Goal: Transaction & Acquisition: Obtain resource

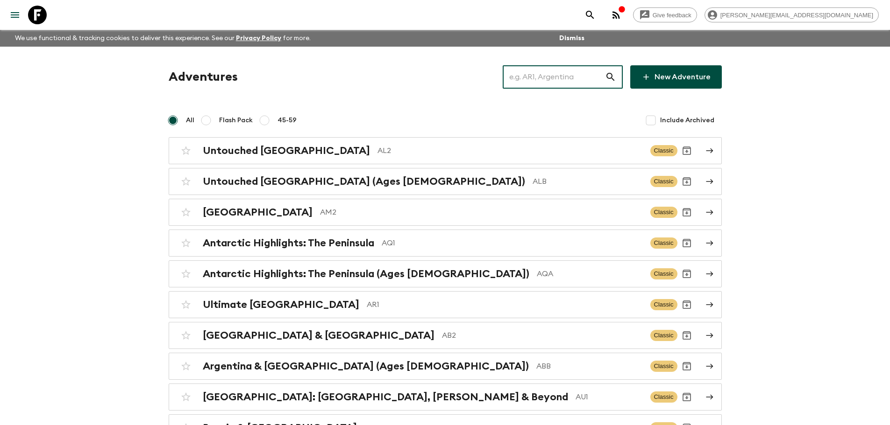
click at [589, 82] on input "text" at bounding box center [553, 77] width 102 height 26
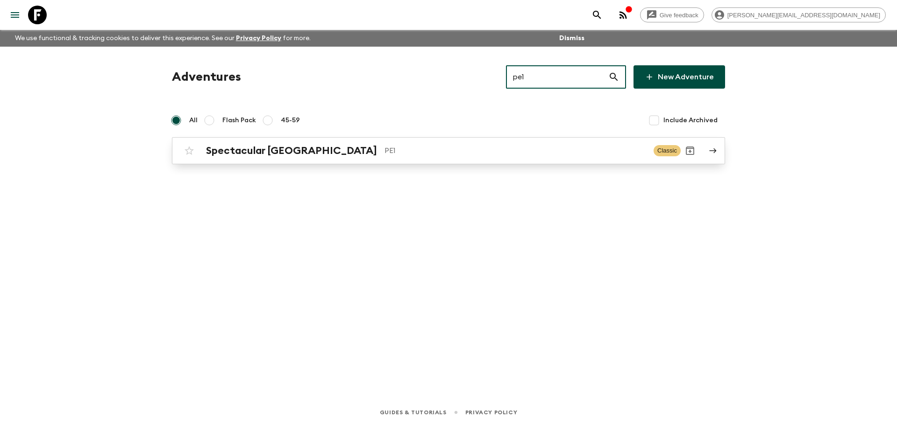
type input "pe1"
click at [290, 159] on div "Spectacular Peru PE1 Classic" at bounding box center [430, 151] width 501 height 19
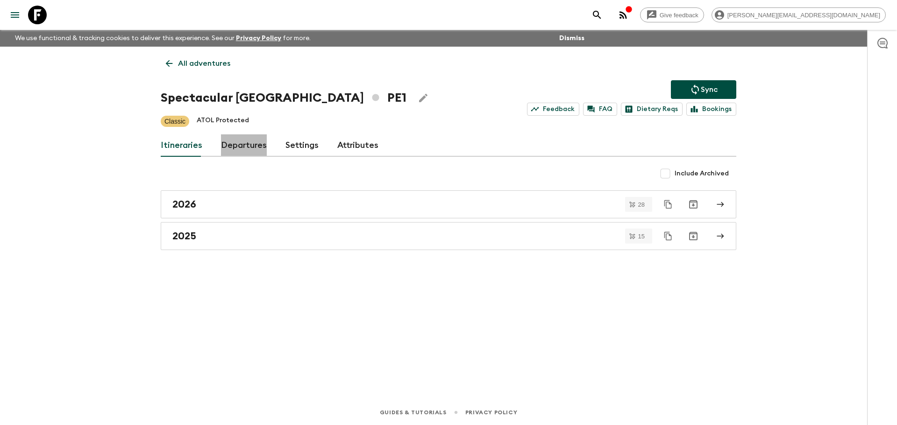
click at [251, 137] on link "Departures" at bounding box center [244, 145] width 46 height 22
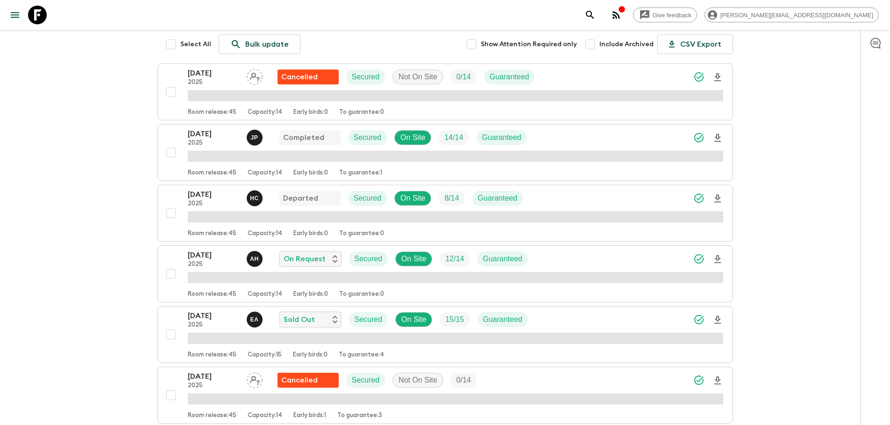
scroll to position [174, 0]
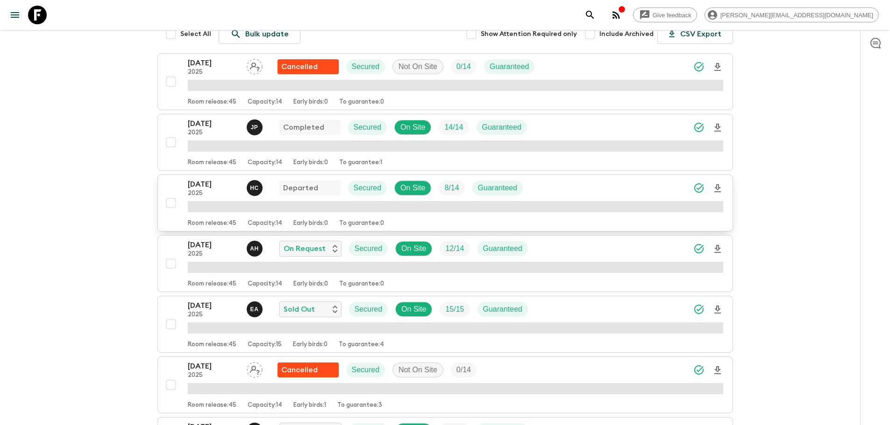
click at [722, 186] on icon "Download Onboarding" at bounding box center [717, 188] width 11 height 11
